Goal: Task Accomplishment & Management: Use online tool/utility

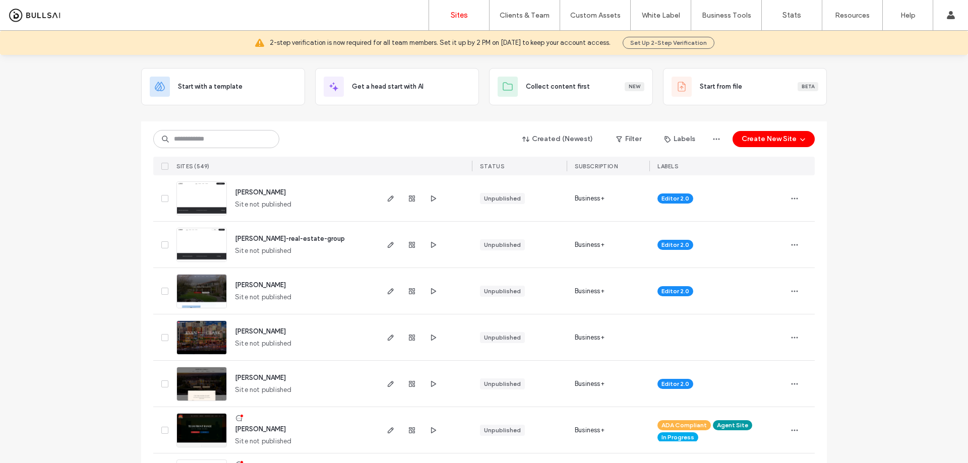
scroll to position [50, 0]
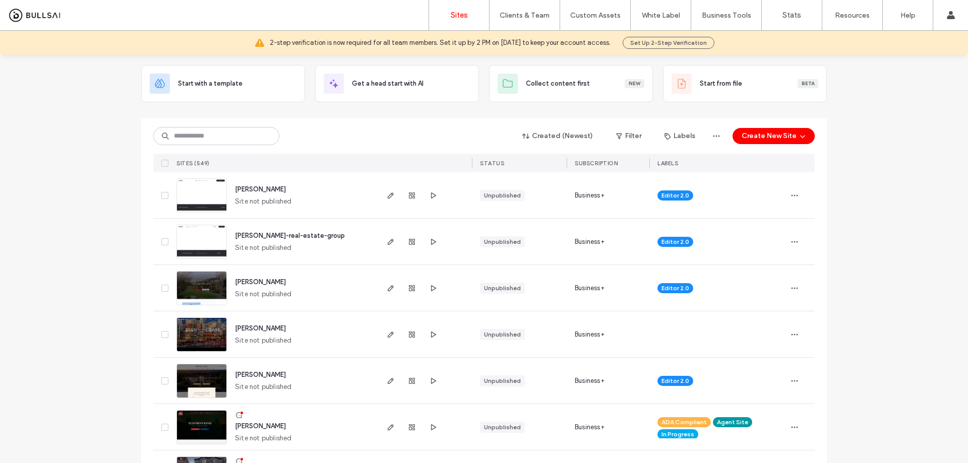
click at [250, 329] on span "ryan-clark" at bounding box center [260, 329] width 51 height 8
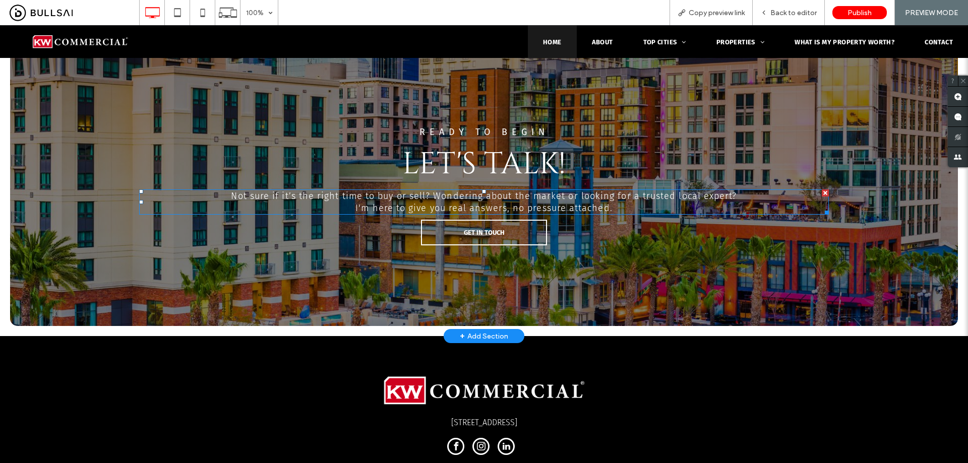
scroll to position [2904, 0]
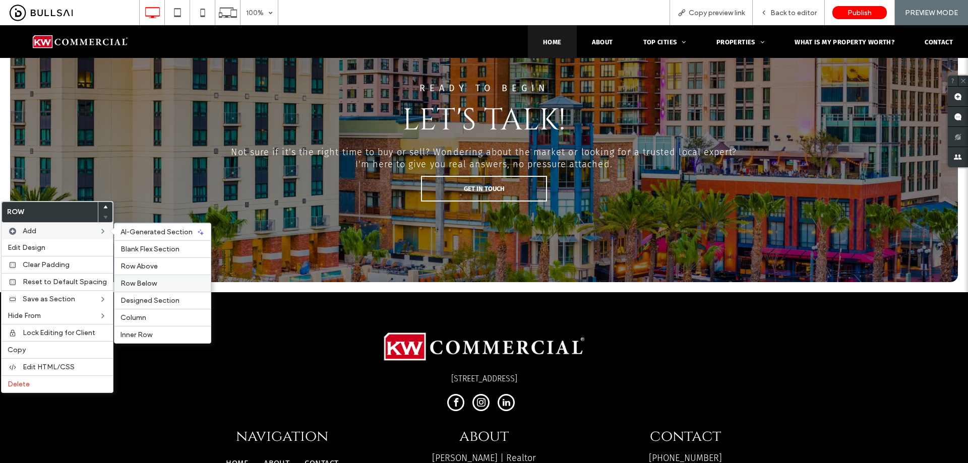
drag, startPoint x: 144, startPoint y: 281, endPoint x: 108, endPoint y: 119, distance: 166.3
click at [144, 281] on span "Row Below" at bounding box center [139, 283] width 36 height 9
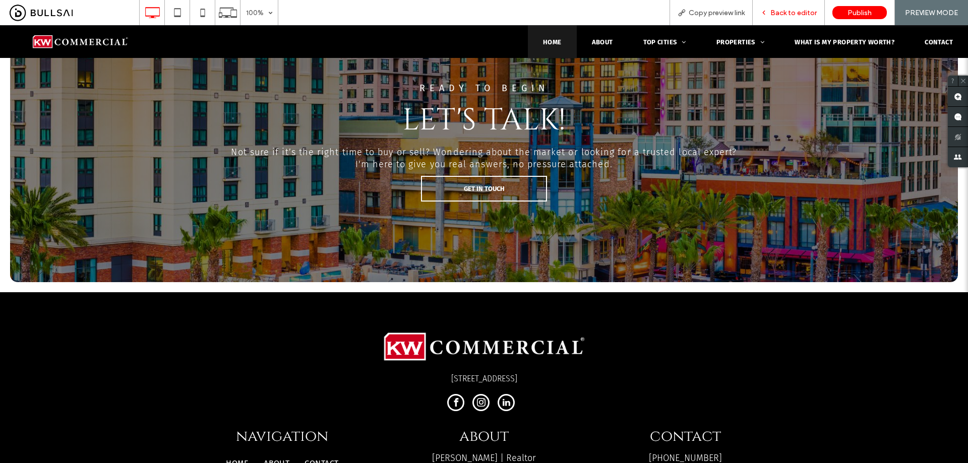
click at [780, 14] on span "Back to editor" at bounding box center [794, 13] width 46 height 9
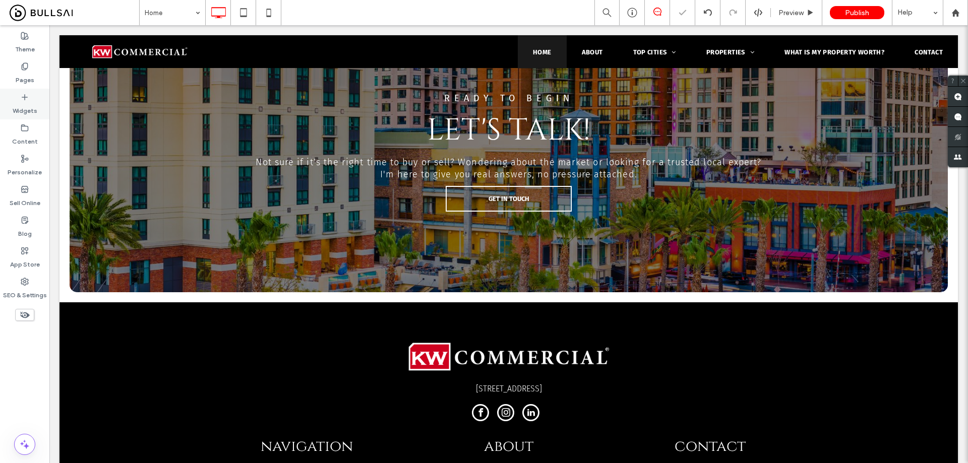
click at [24, 94] on icon at bounding box center [25, 97] width 8 height 8
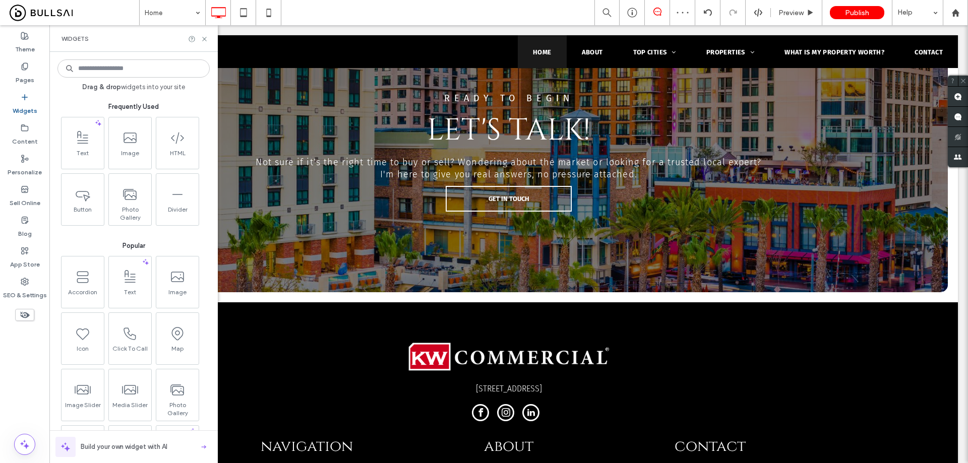
drag, startPoint x: 191, startPoint y: 72, endPoint x: 199, endPoint y: 73, distance: 7.7
click at [191, 71] on input at bounding box center [133, 69] width 152 height 18
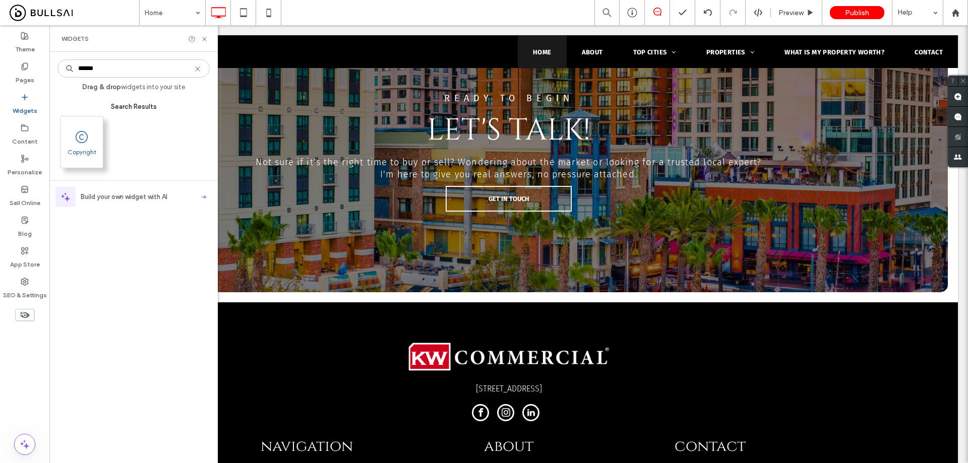
type input "******"
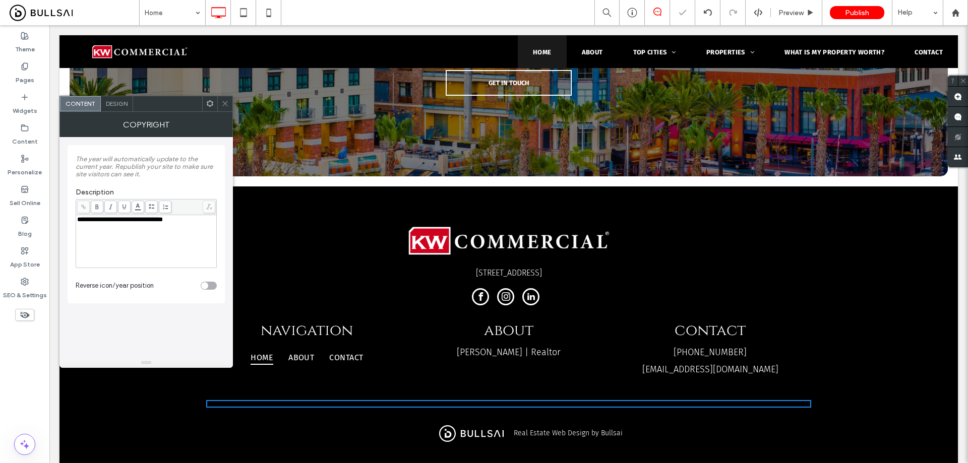
scroll to position [3005, 0]
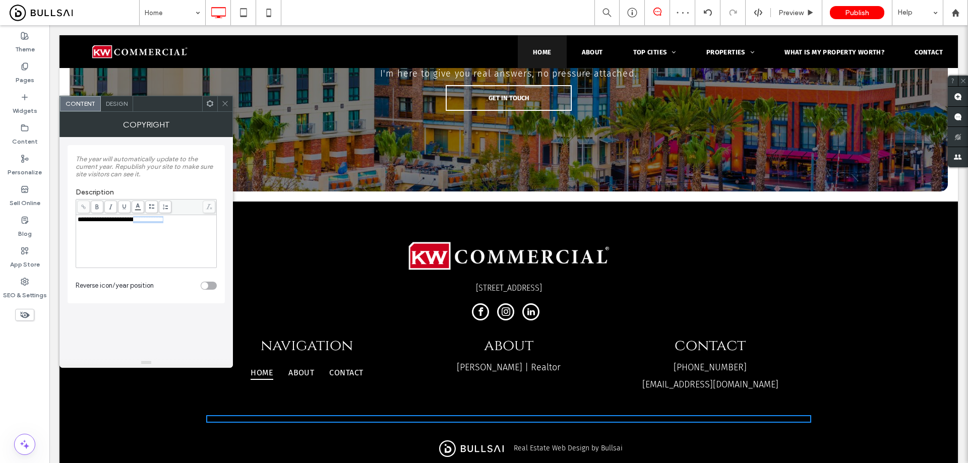
drag, startPoint x: 192, startPoint y: 218, endPoint x: 141, endPoint y: 220, distance: 51.0
click at [141, 220] on div "**********" at bounding box center [147, 219] width 138 height 7
click at [120, 99] on div "Design" at bounding box center [117, 103] width 32 height 15
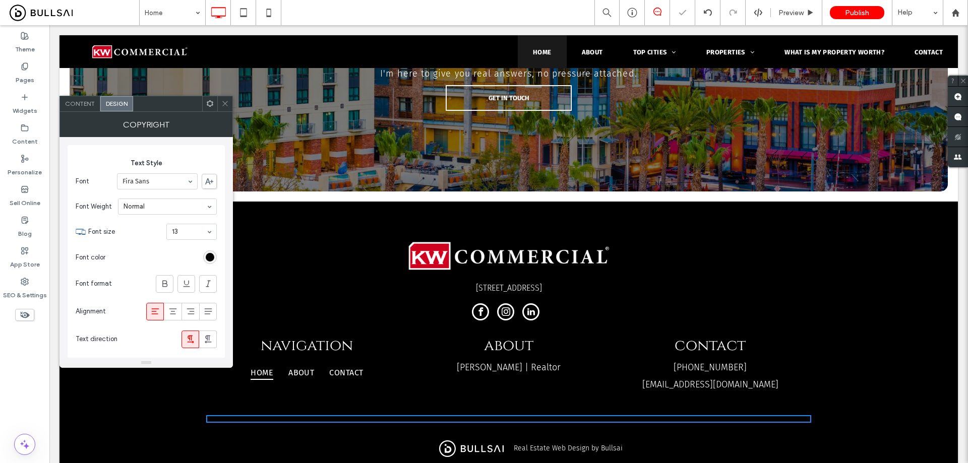
click at [207, 258] on div "rgb(0, 0, 0)" at bounding box center [210, 257] width 9 height 9
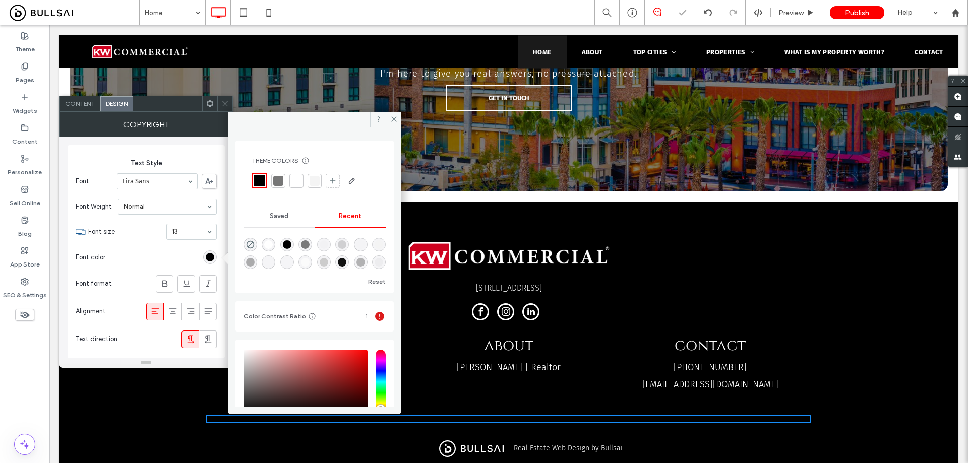
click at [270, 245] on div "rgba(255, 255, 255, 1)" at bounding box center [268, 245] width 9 height 9
type input "*******"
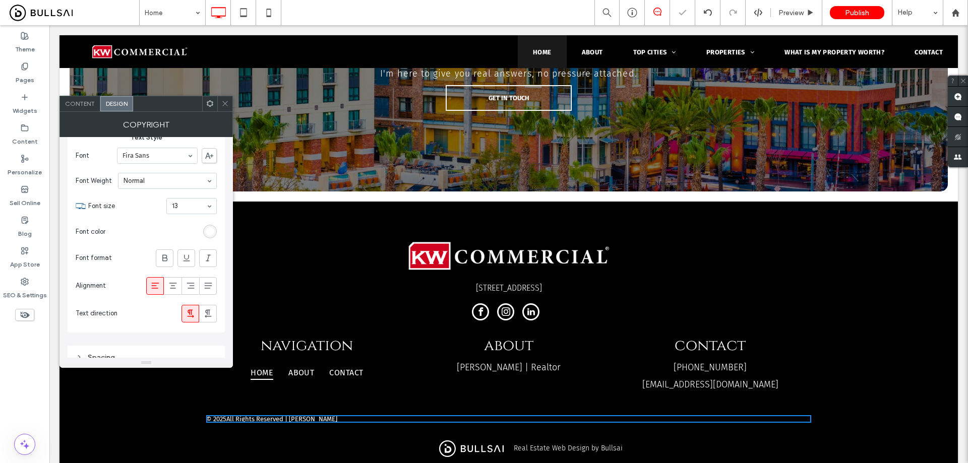
scroll to position [37, 0]
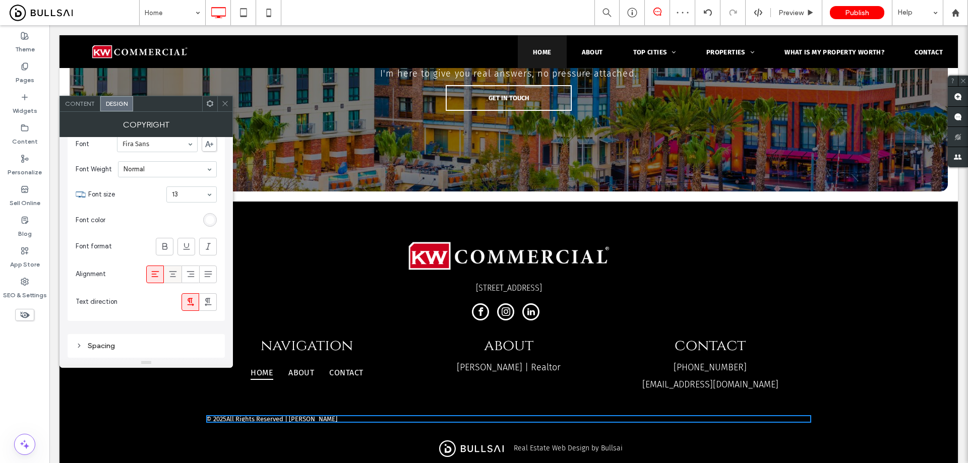
click at [177, 273] on icon at bounding box center [173, 274] width 10 height 10
click at [225, 102] on icon at bounding box center [225, 104] width 8 height 8
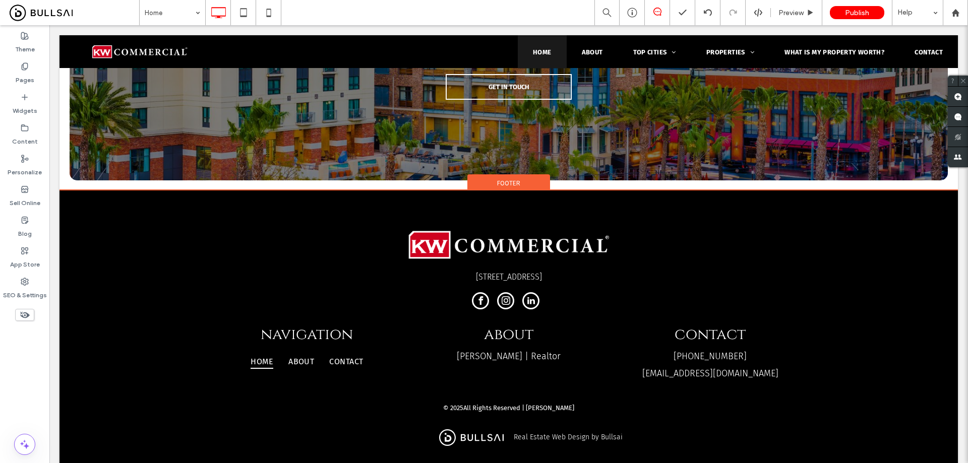
scroll to position [3017, 0]
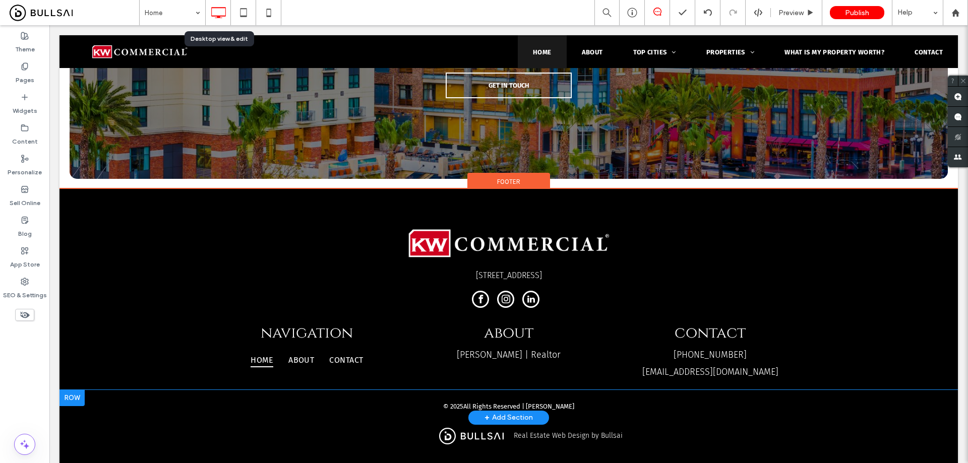
click at [70, 390] on div at bounding box center [72, 398] width 25 height 16
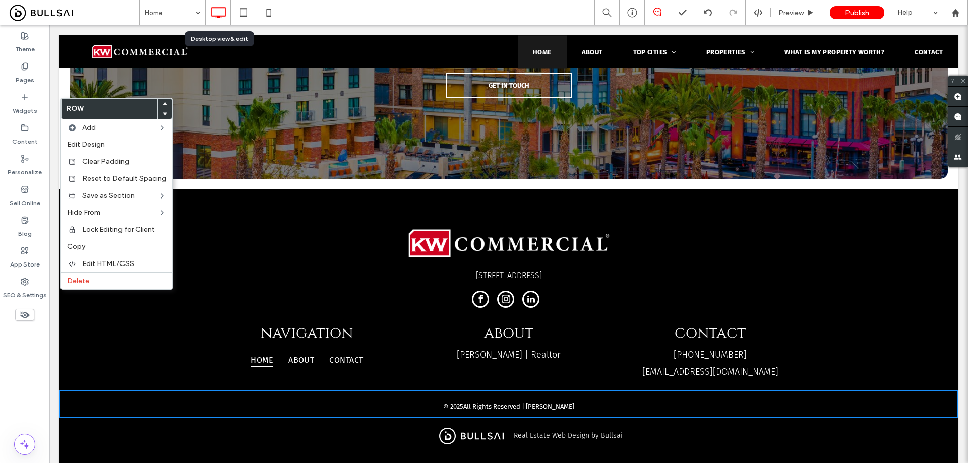
click at [163, 112] on icon at bounding box center [165, 114] width 4 height 4
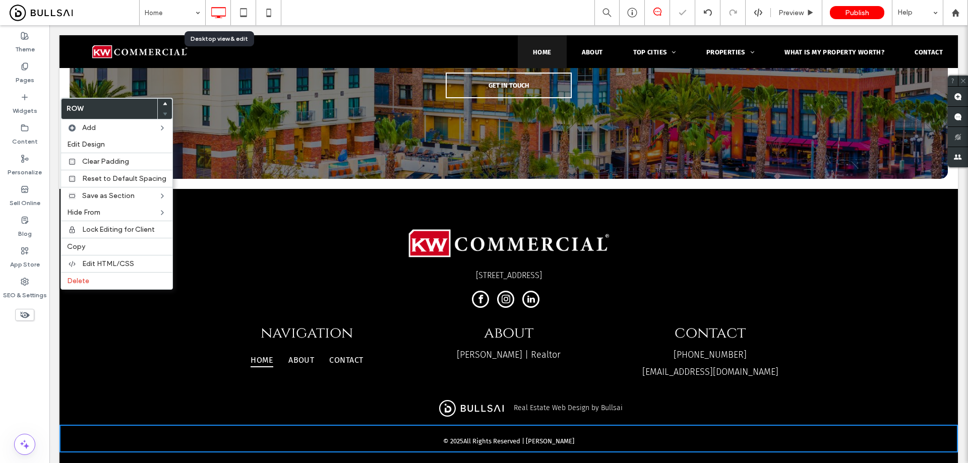
click at [163, 103] on icon at bounding box center [165, 104] width 4 height 4
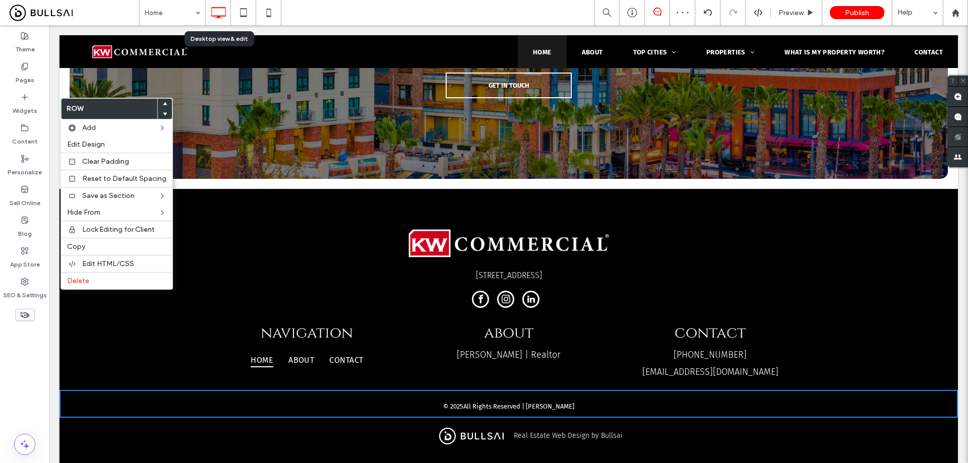
click at [602, 426] on div "Real Estate Web Design by Bullsai Click To Paste" at bounding box center [650, 436] width 282 height 20
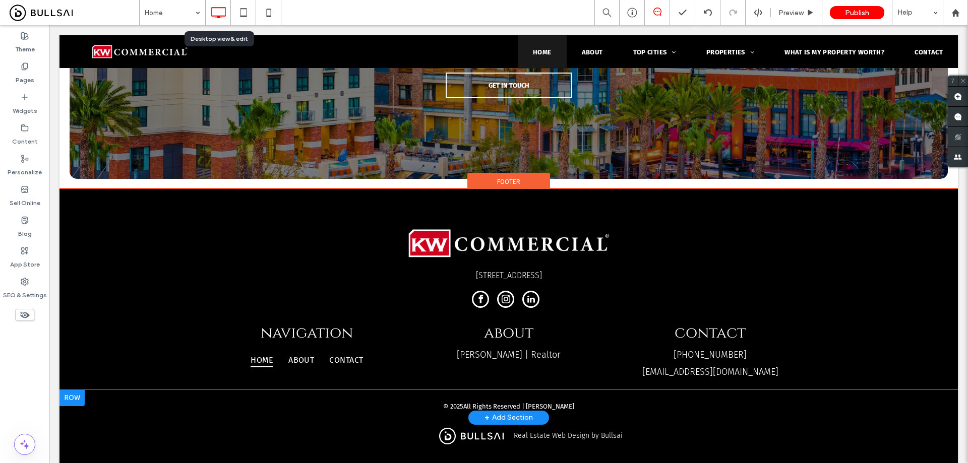
click at [71, 390] on div at bounding box center [72, 398] width 25 height 16
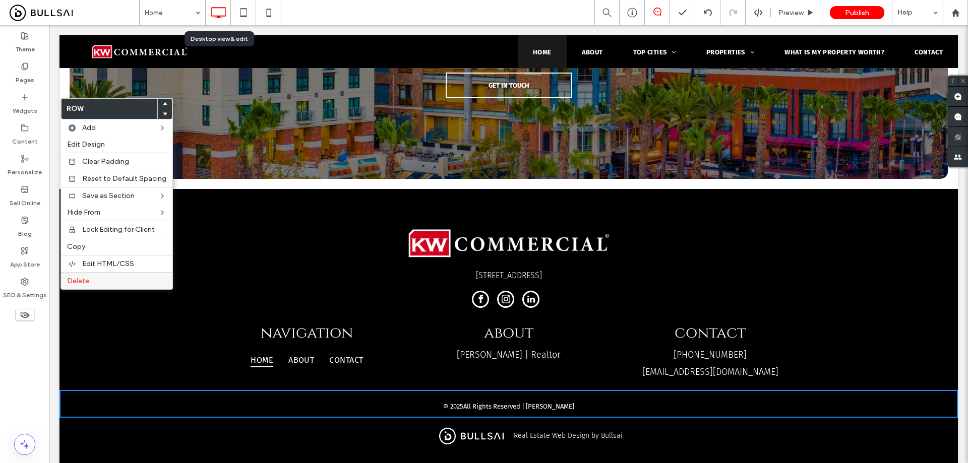
click at [97, 280] on label "Delete" at bounding box center [116, 281] width 99 height 9
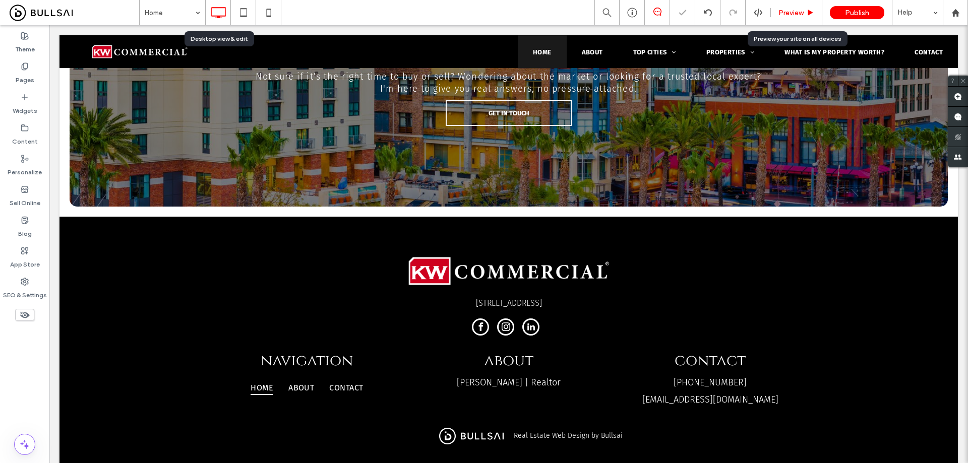
click at [797, 13] on span "Preview" at bounding box center [791, 13] width 25 height 9
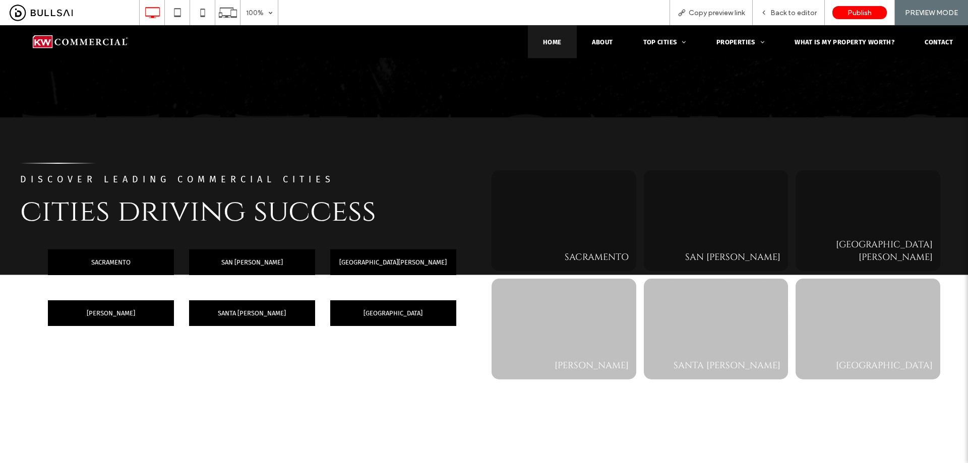
drag, startPoint x: 694, startPoint y: 297, endPoint x: 702, endPoint y: 156, distance: 140.4
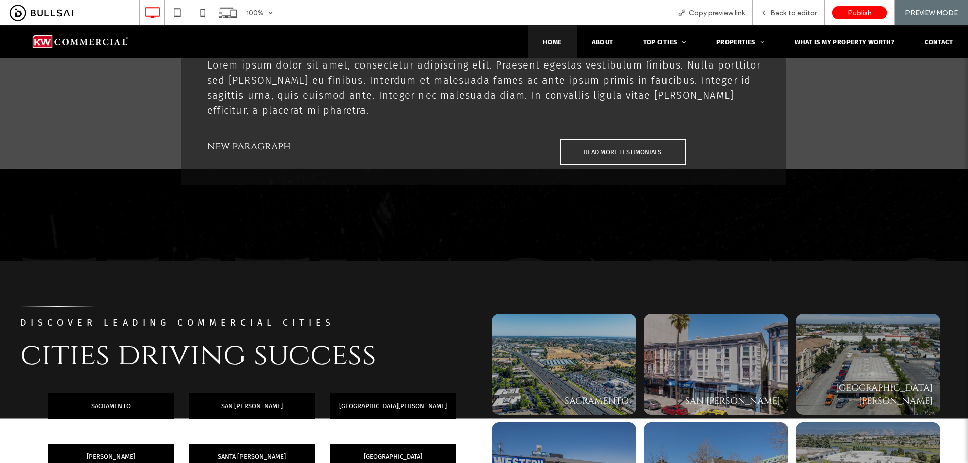
drag, startPoint x: 645, startPoint y: 326, endPoint x: 648, endPoint y: 175, distance: 150.8
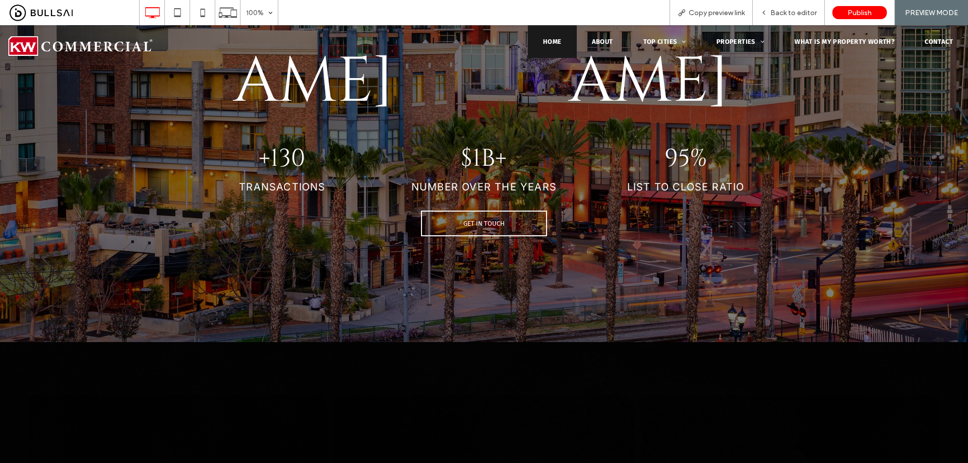
scroll to position [0, 0]
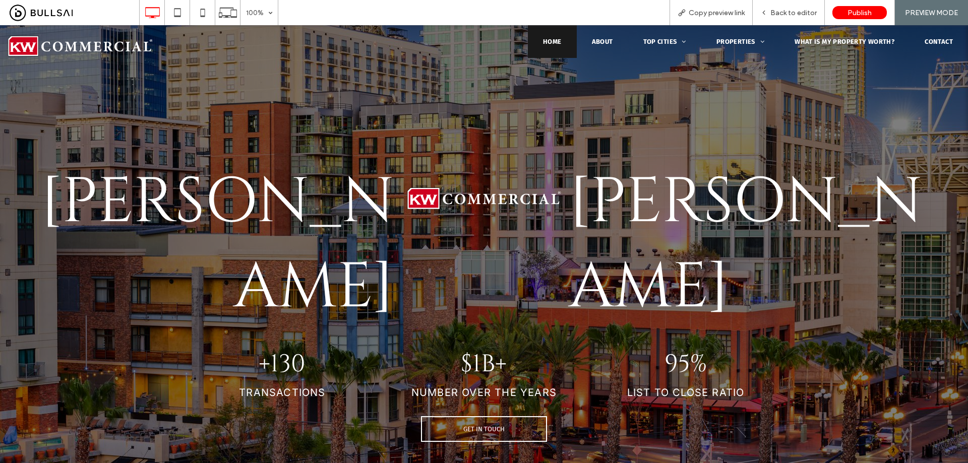
drag, startPoint x: 683, startPoint y: 209, endPoint x: 706, endPoint y: 72, distance: 139.0
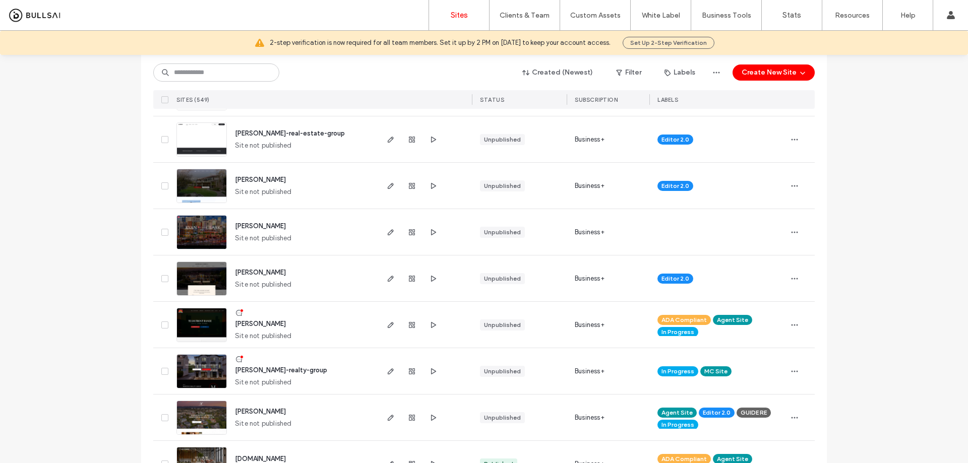
scroll to position [353, 0]
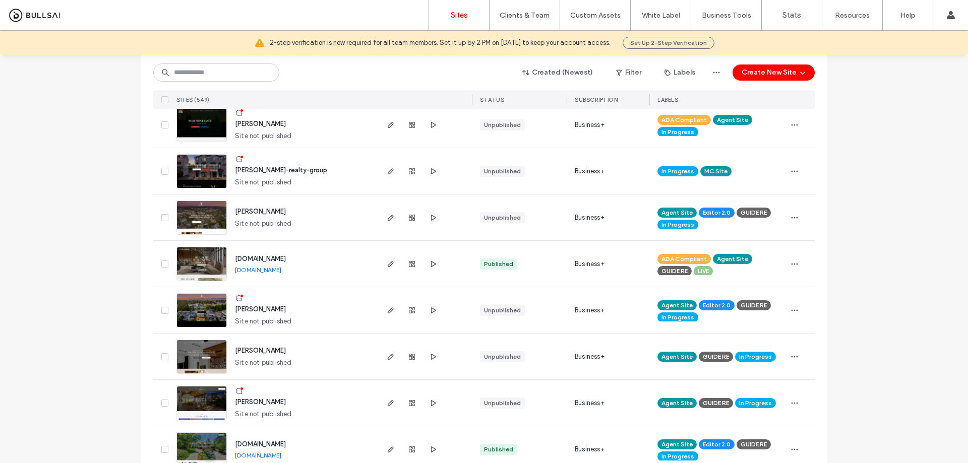
click at [277, 308] on span "[PERSON_NAME]" at bounding box center [260, 310] width 51 height 8
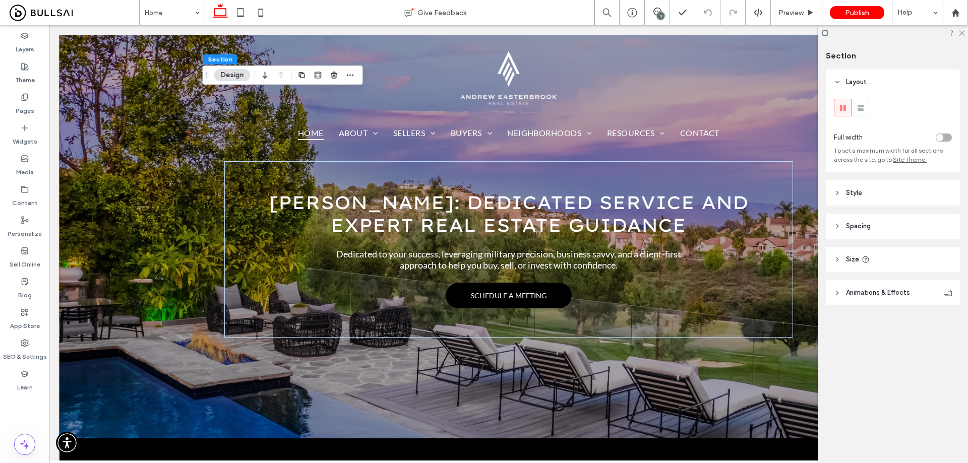
click at [872, 192] on header "Style" at bounding box center [893, 193] width 134 height 25
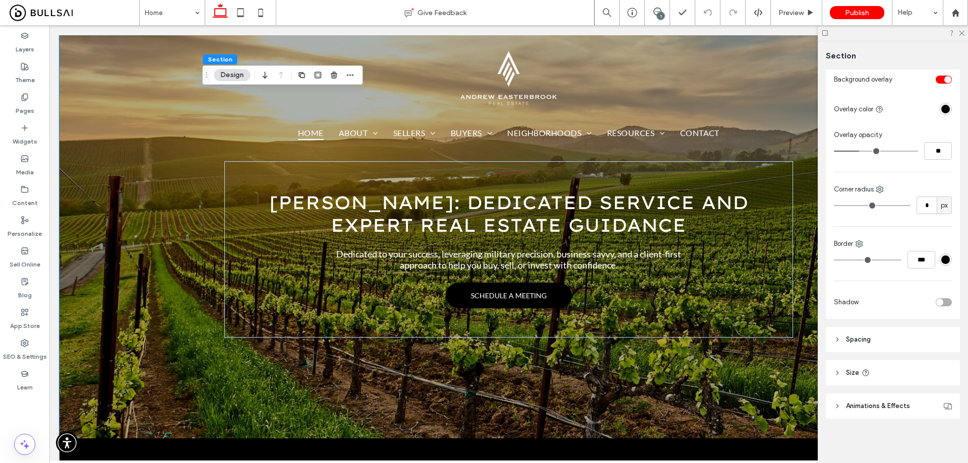
click at [895, 338] on header "Spacing" at bounding box center [893, 339] width 134 height 25
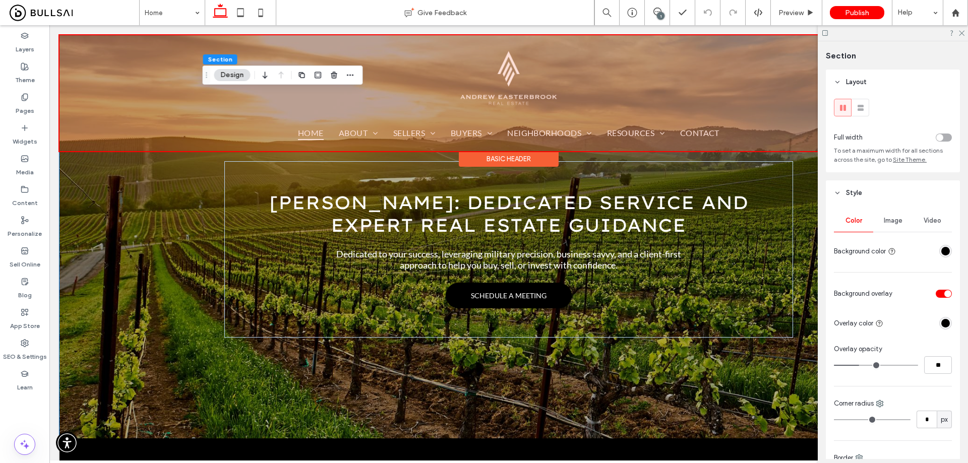
click at [782, 102] on div at bounding box center [509, 93] width 899 height 116
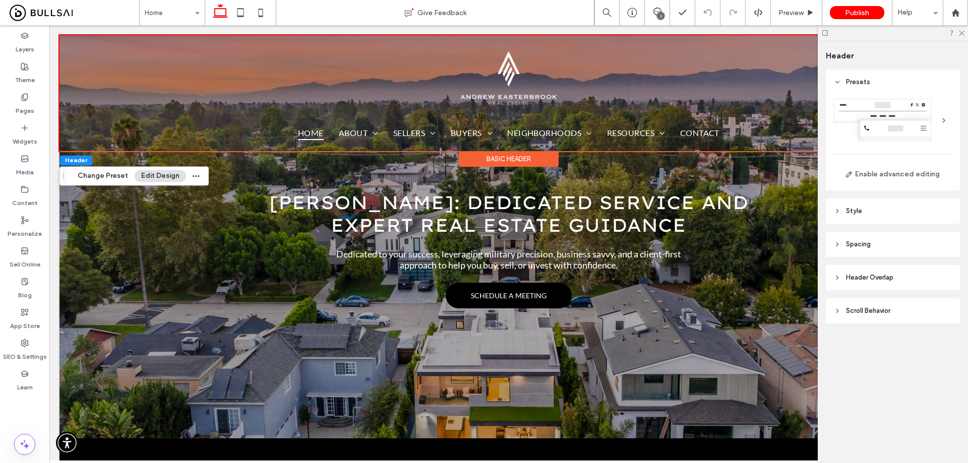
click at [925, 120] on div at bounding box center [893, 120] width 118 height 43
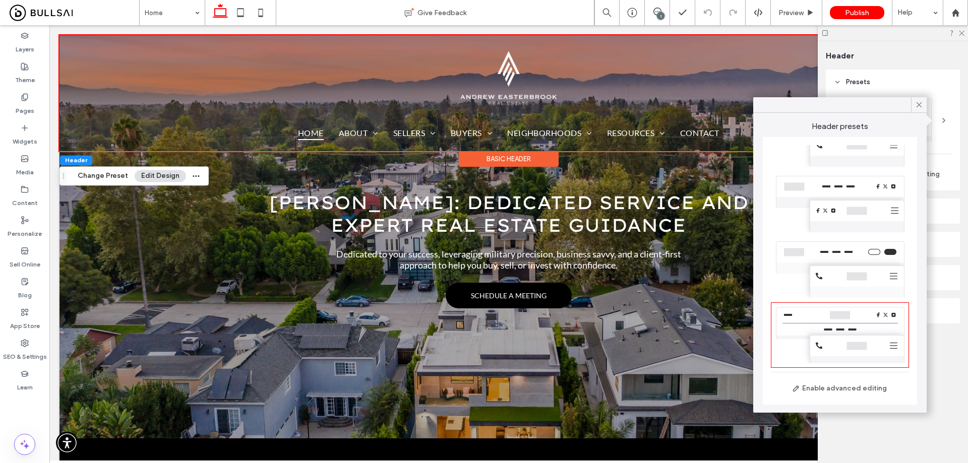
scroll to position [230, 0]
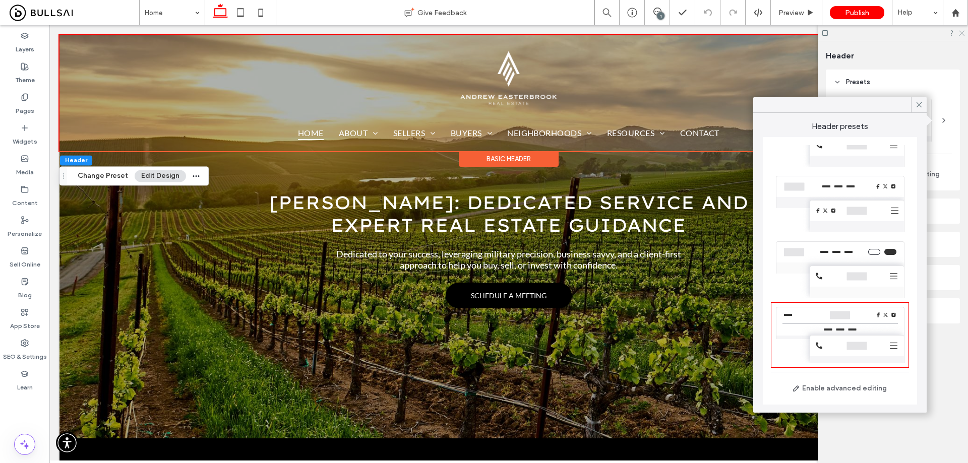
click at [961, 35] on icon at bounding box center [961, 32] width 7 height 7
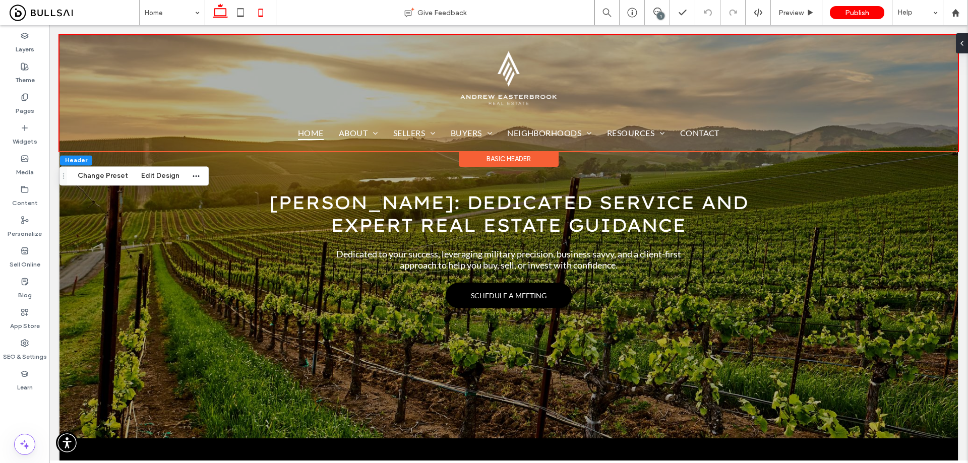
click at [259, 14] on icon at bounding box center [261, 13] width 20 height 20
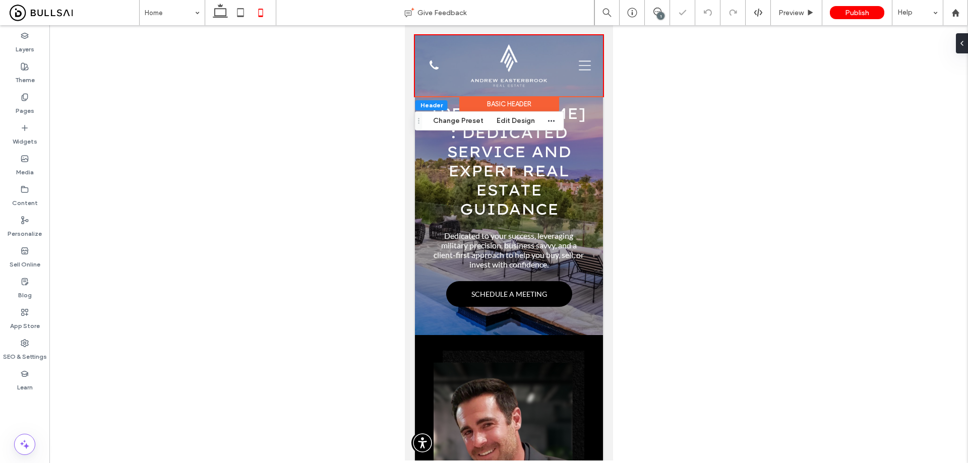
click at [518, 101] on div "Basic Header" at bounding box center [509, 104] width 100 height 16
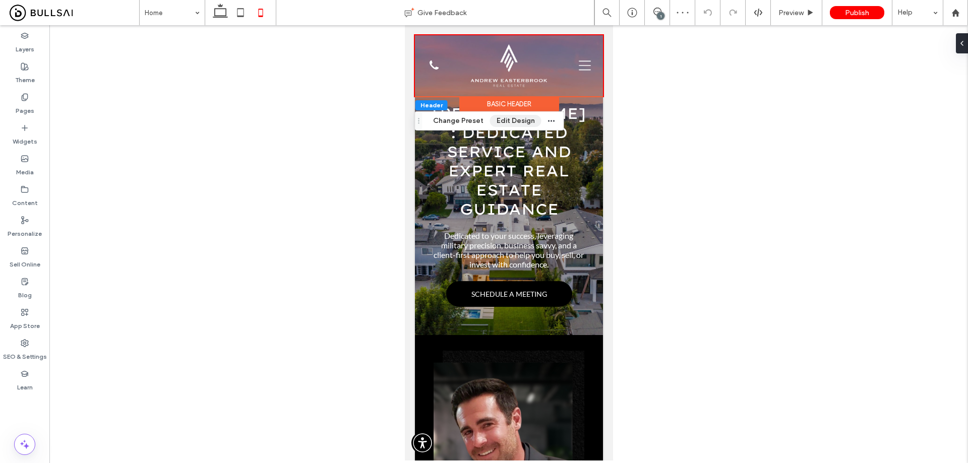
click at [500, 118] on button "Edit Design" at bounding box center [515, 121] width 51 height 12
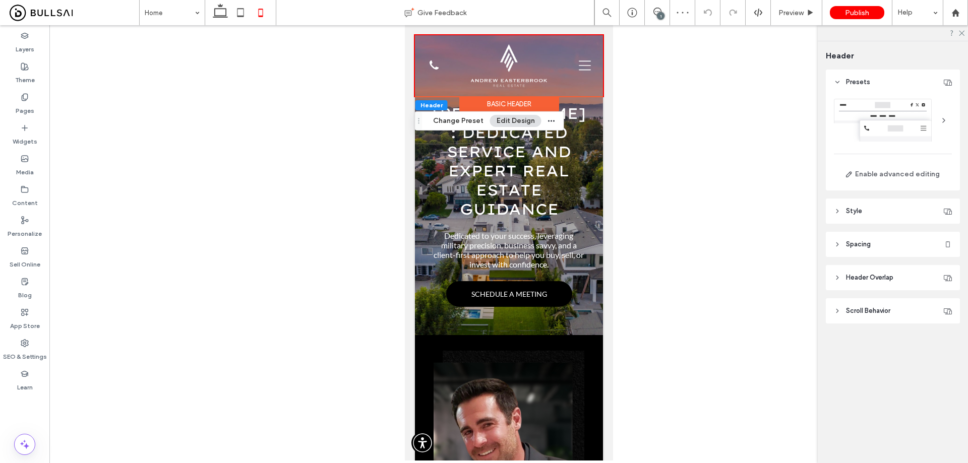
click at [921, 126] on div at bounding box center [893, 120] width 118 height 43
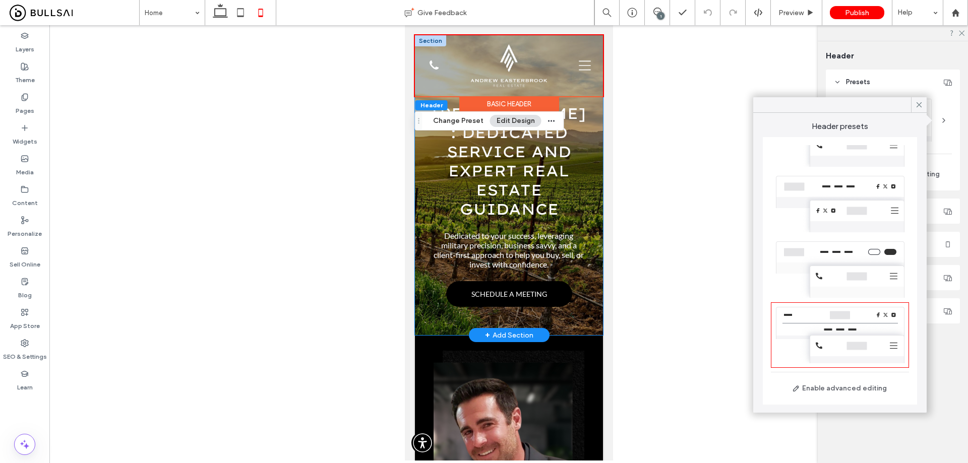
click at [589, 129] on div "Andrew Easterbrook: Dedicated Service and Expert Real Estate Guidance Dedicated…" at bounding box center [508, 185] width 188 height 300
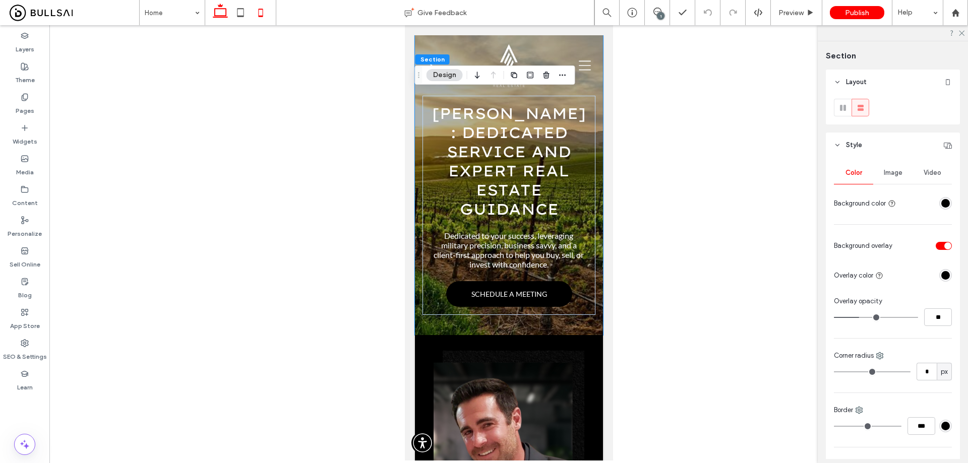
click at [221, 13] on icon at bounding box center [220, 13] width 20 height 20
type input "***"
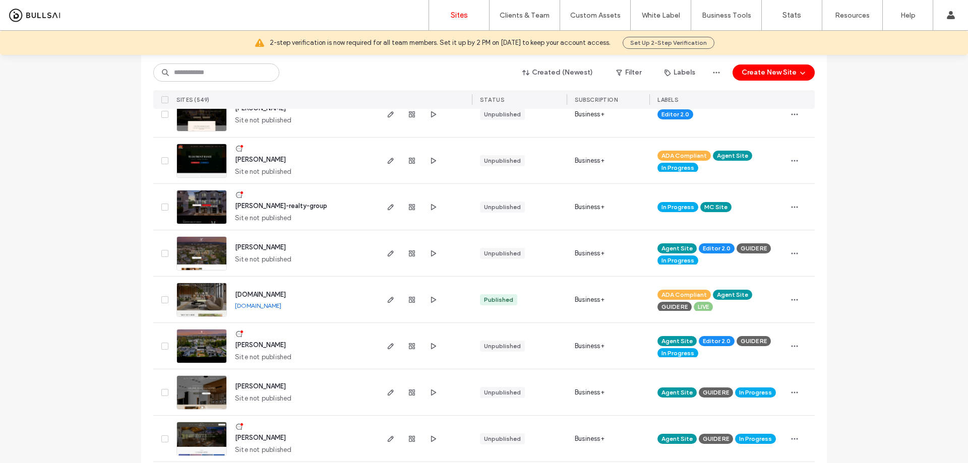
scroll to position [353, 0]
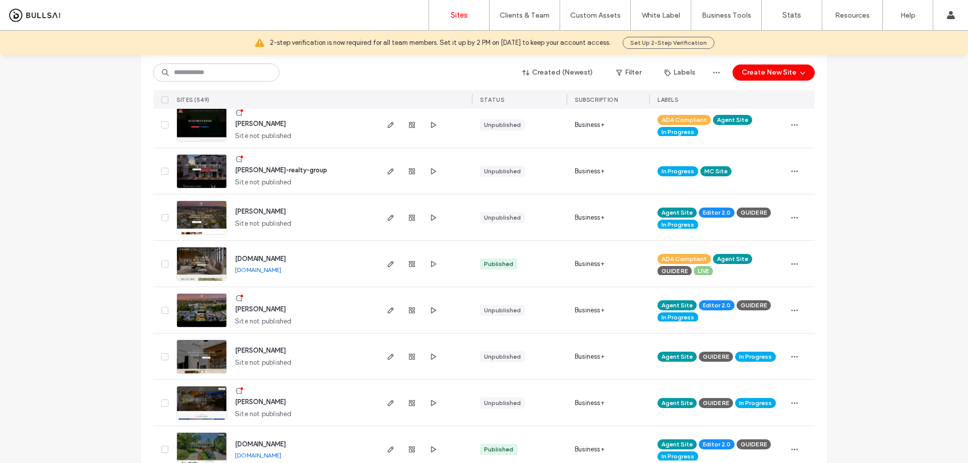
click at [266, 306] on span "[PERSON_NAME]" at bounding box center [260, 310] width 51 height 8
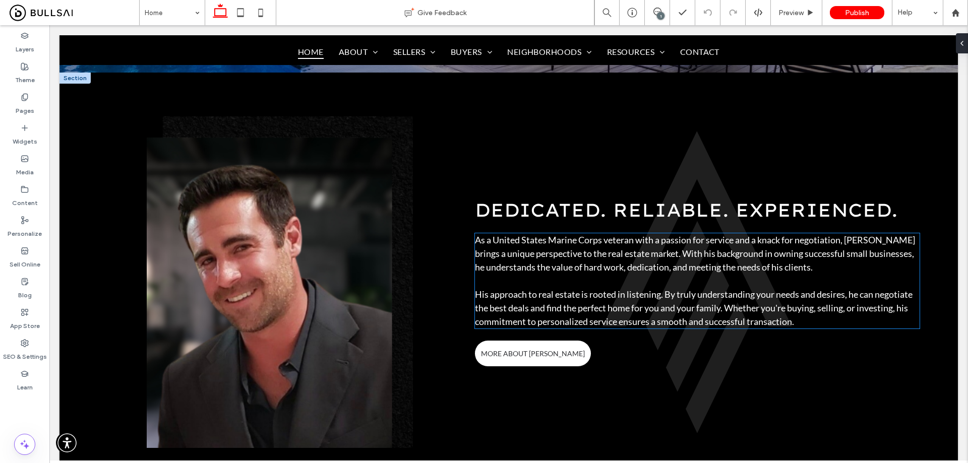
scroll to position [353, 0]
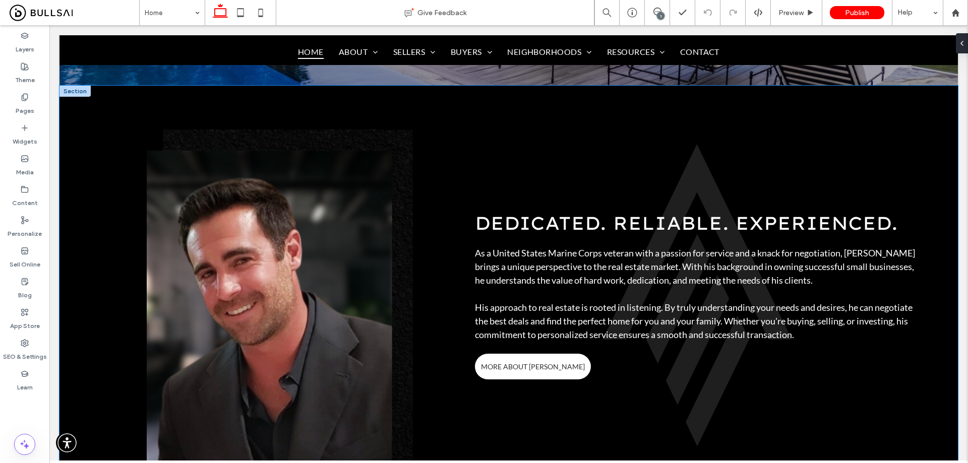
click at [466, 100] on div "Dedicated. RELIABLE. EXPERIENCED. As a United States Marine Corps veteran with …" at bounding box center [509, 296] width 899 height 420
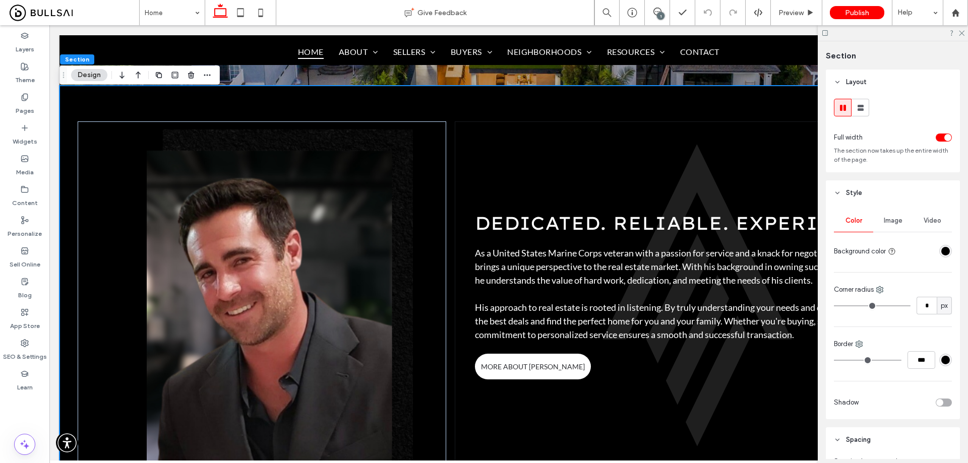
click at [501, 105] on div "Dedicated. RELIABLE. EXPERIENCED. As a United States Marine Corps veteran with …" at bounding box center [509, 296] width 899 height 420
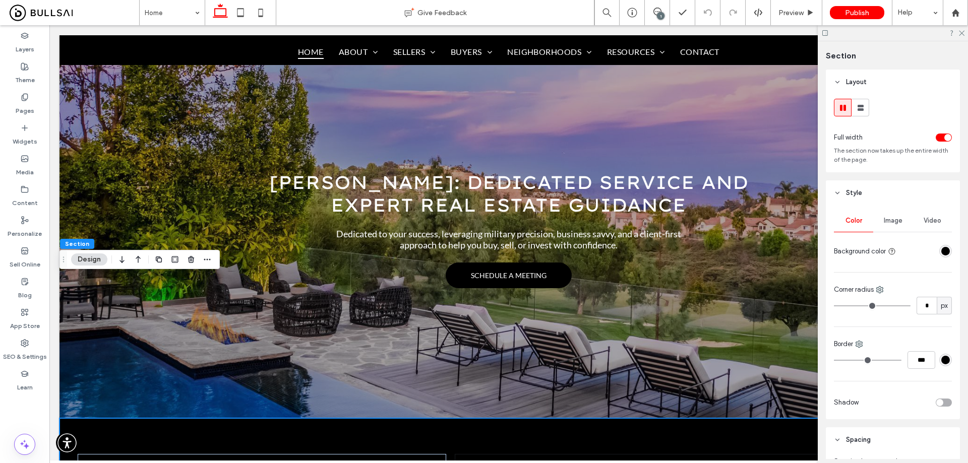
scroll to position [0, 0]
